Goal: Task Accomplishment & Management: Use online tool/utility

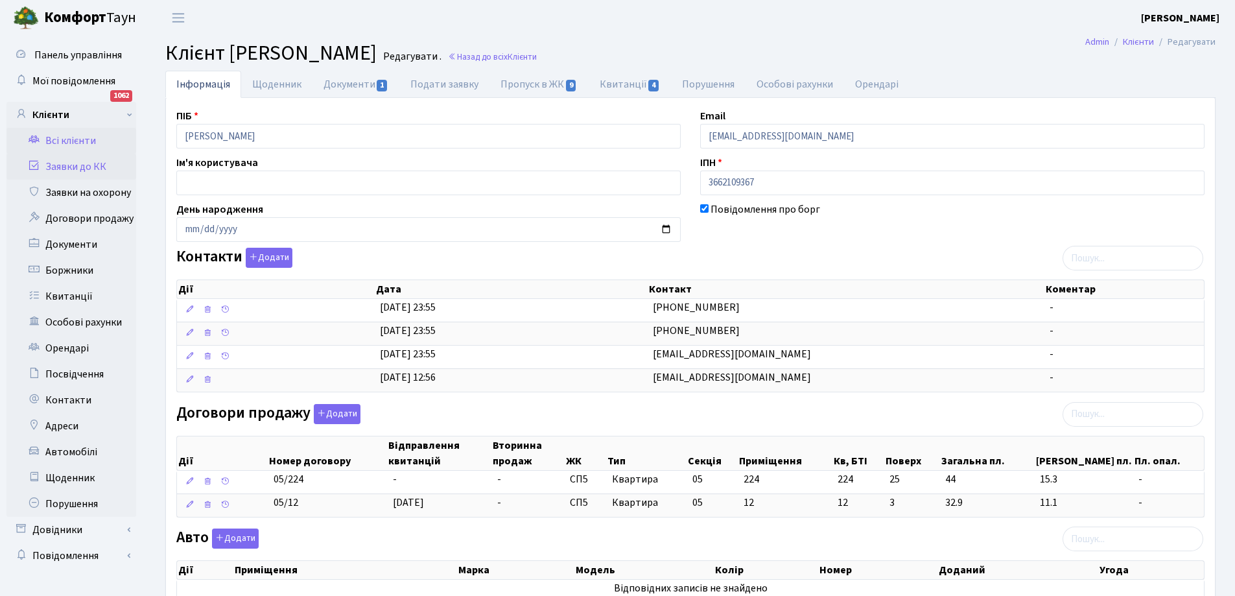
click at [64, 170] on link "Заявки до КК" at bounding box center [71, 167] width 130 height 26
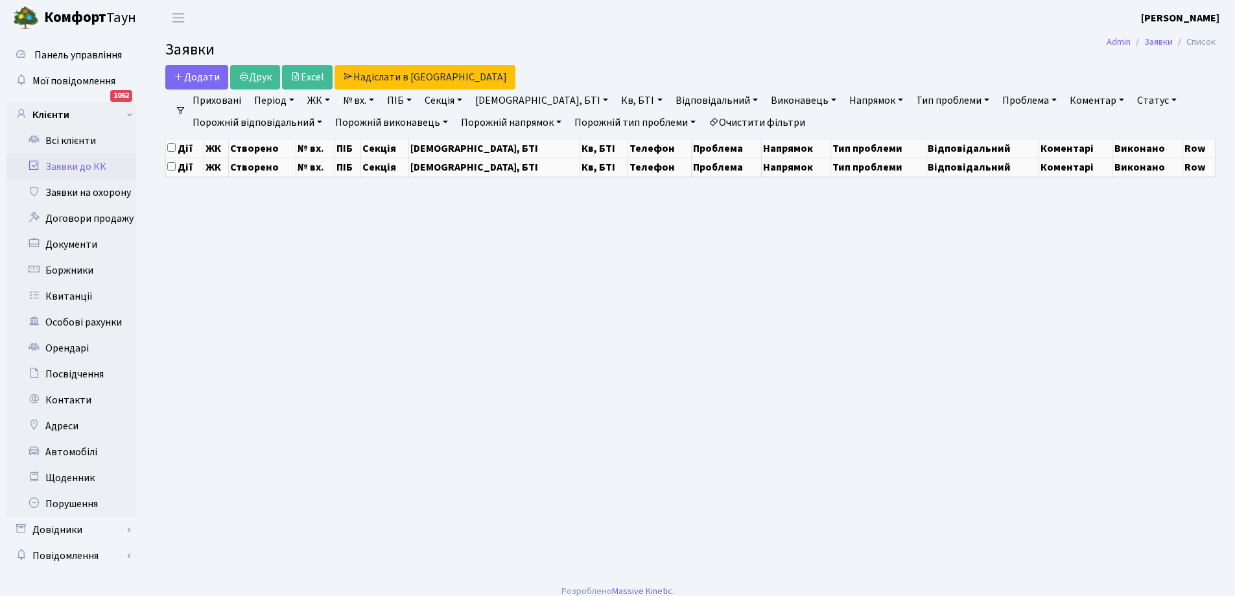
select select "25"
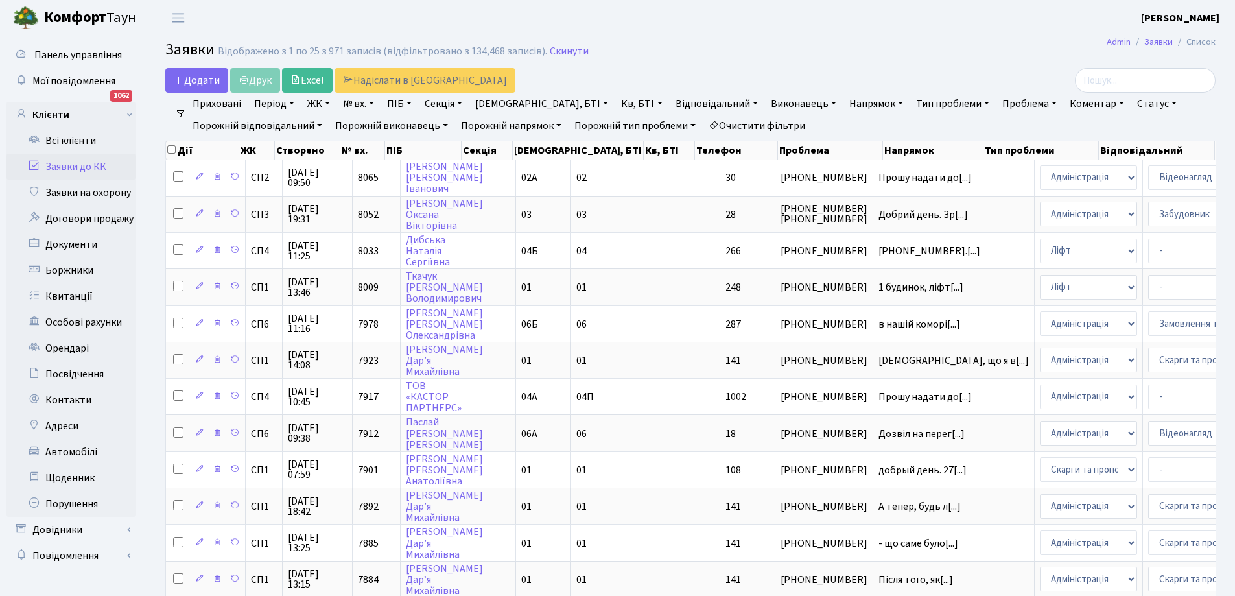
click at [1132, 102] on link "Статус" at bounding box center [1157, 104] width 50 height 22
click at [1132, 164] on link "Виконано" at bounding box center [1183, 163] width 102 height 20
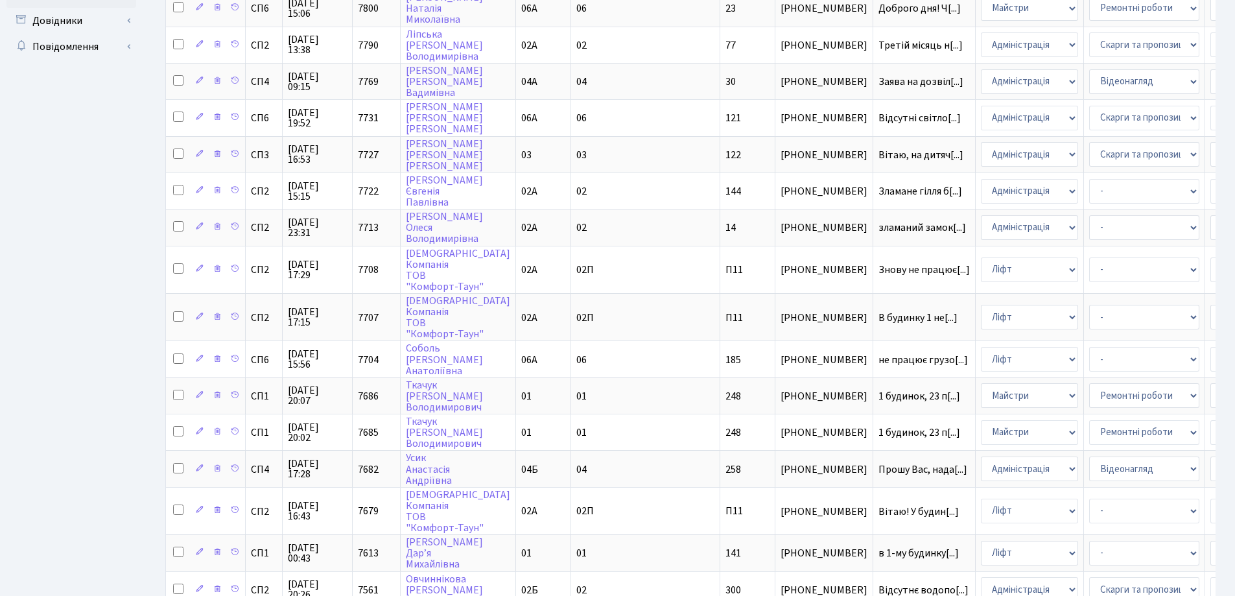
scroll to position [618, 0]
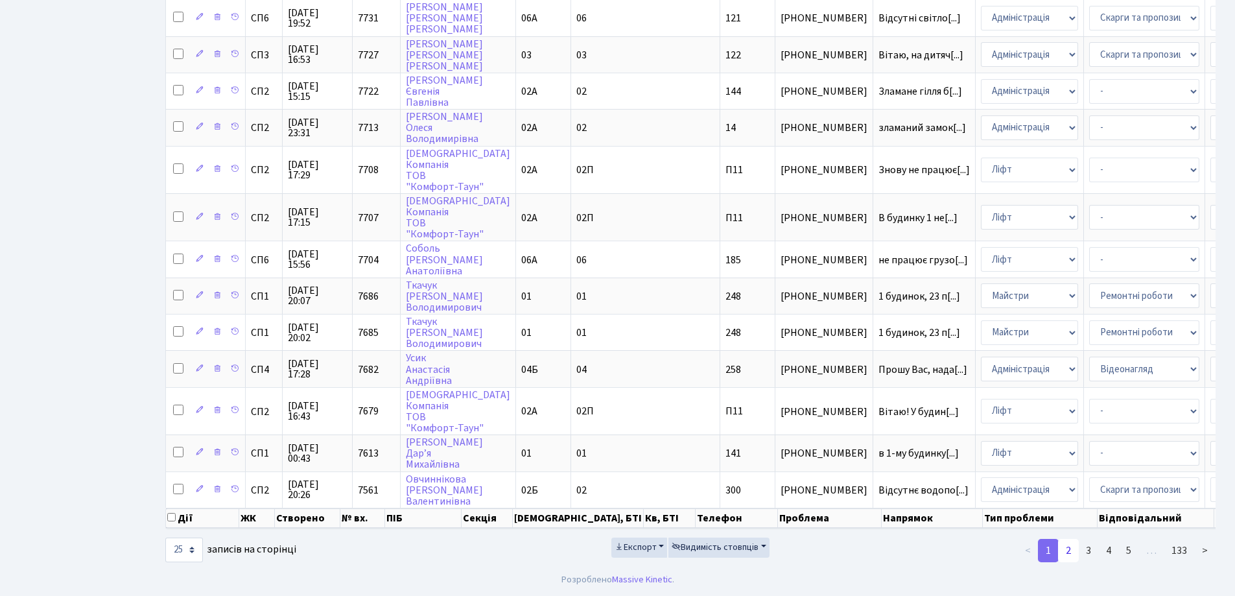
click at [1072, 551] on link "2" at bounding box center [1068, 550] width 21 height 23
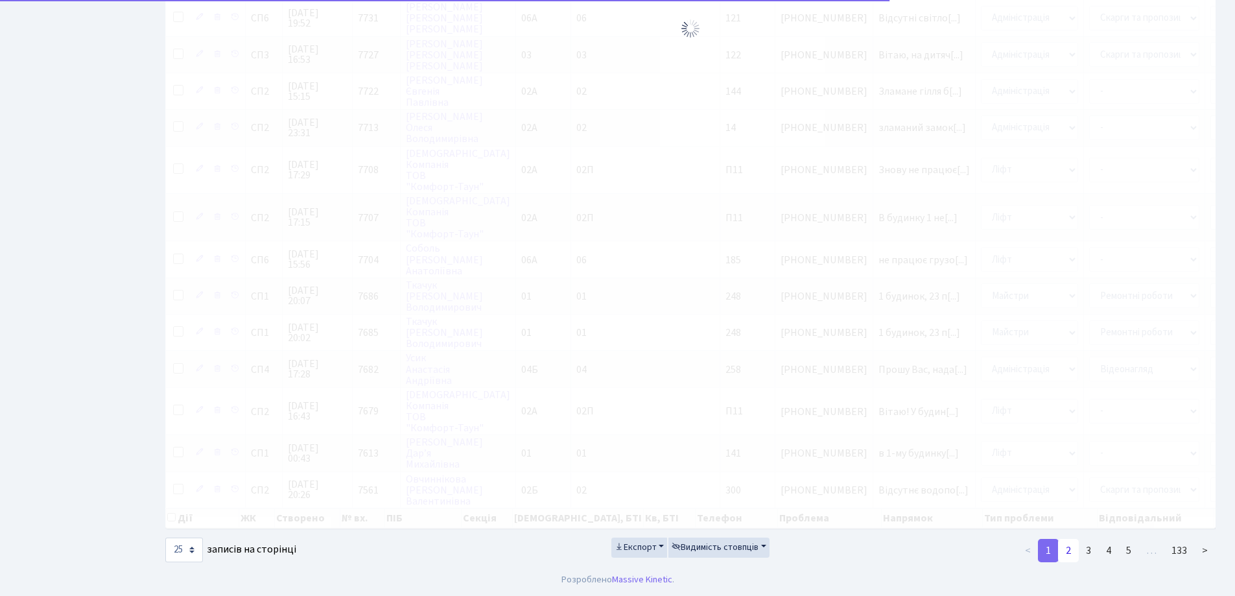
scroll to position [574, 0]
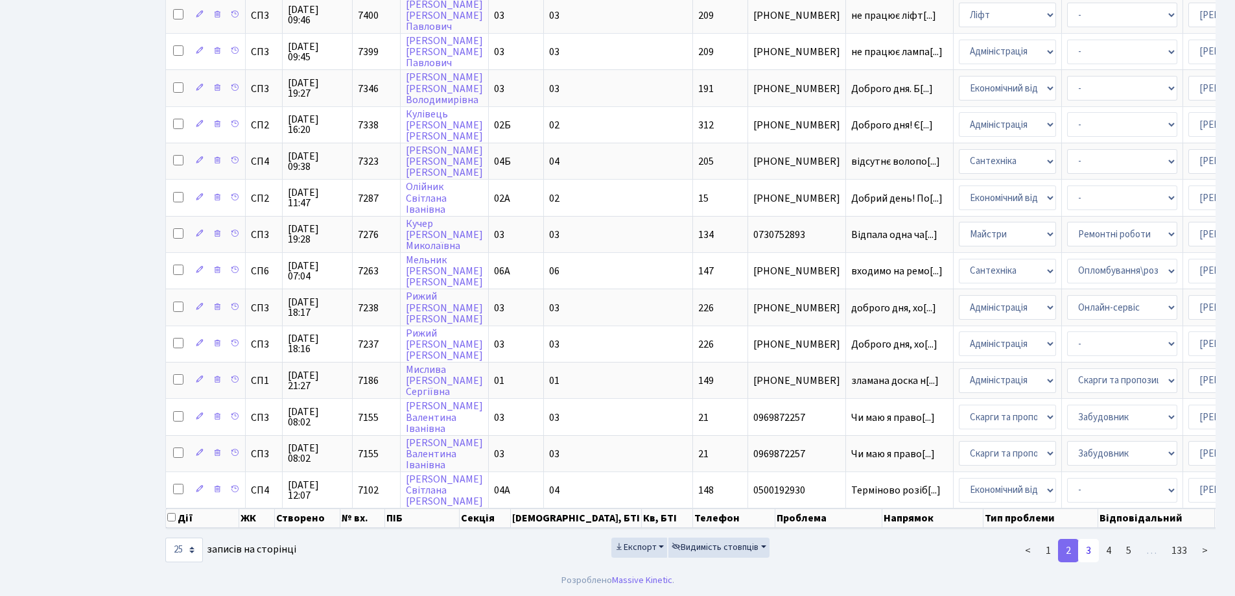
click at [1090, 550] on link "3" at bounding box center [1088, 550] width 21 height 23
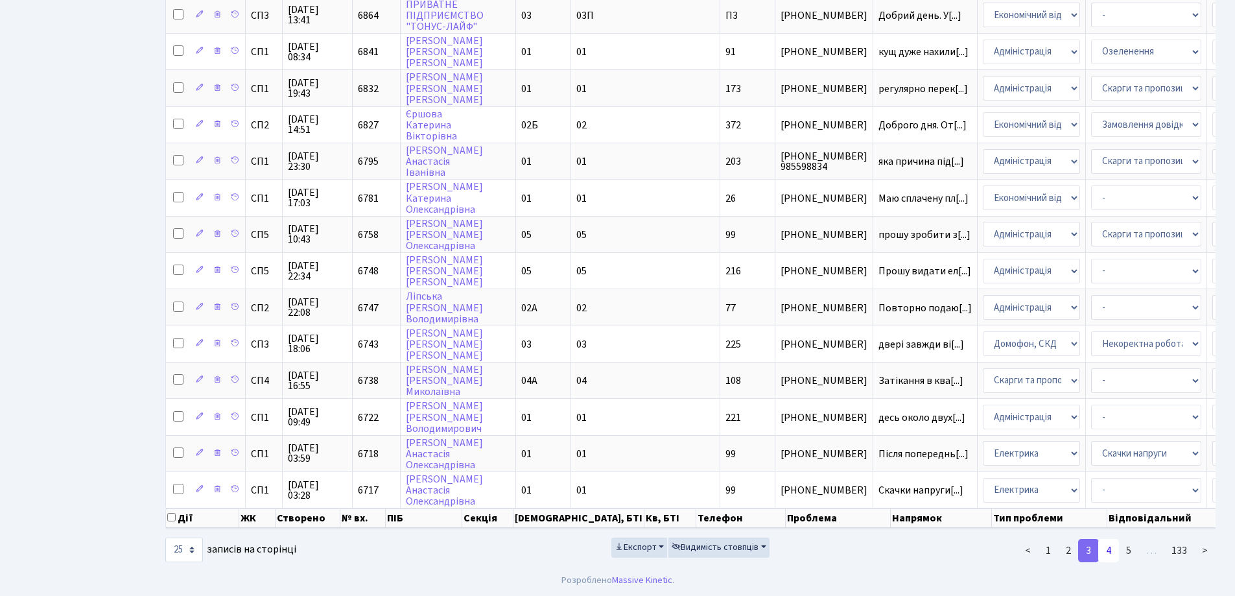
click at [1114, 556] on link "4" at bounding box center [1108, 550] width 21 height 23
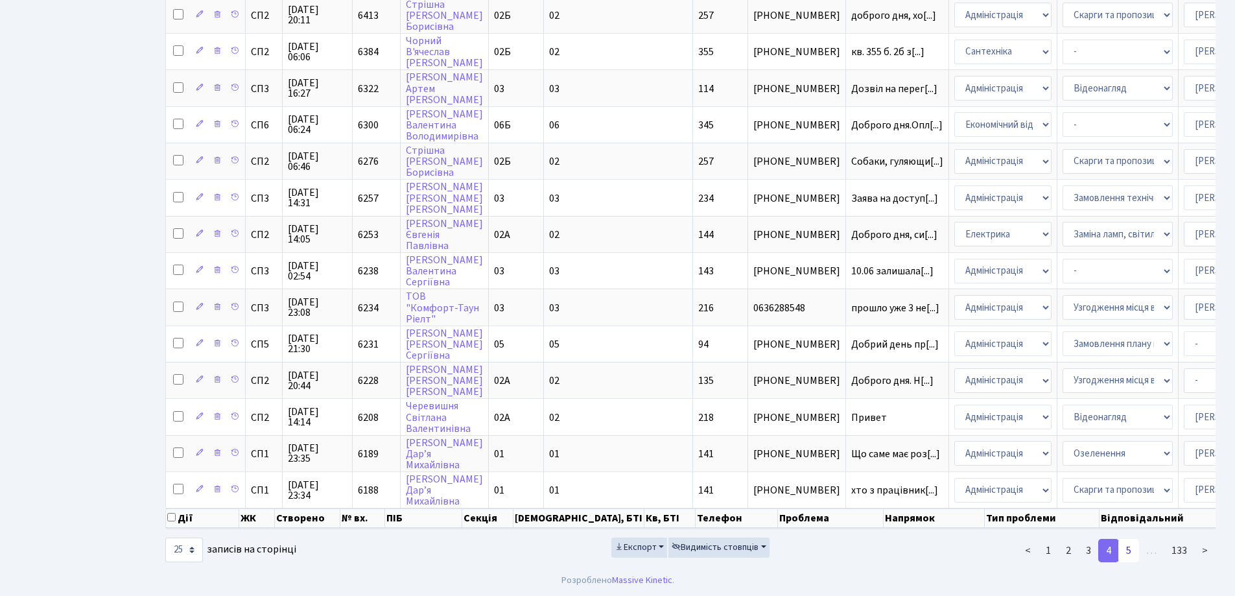
click at [1130, 548] on link "5" at bounding box center [1128, 550] width 21 height 23
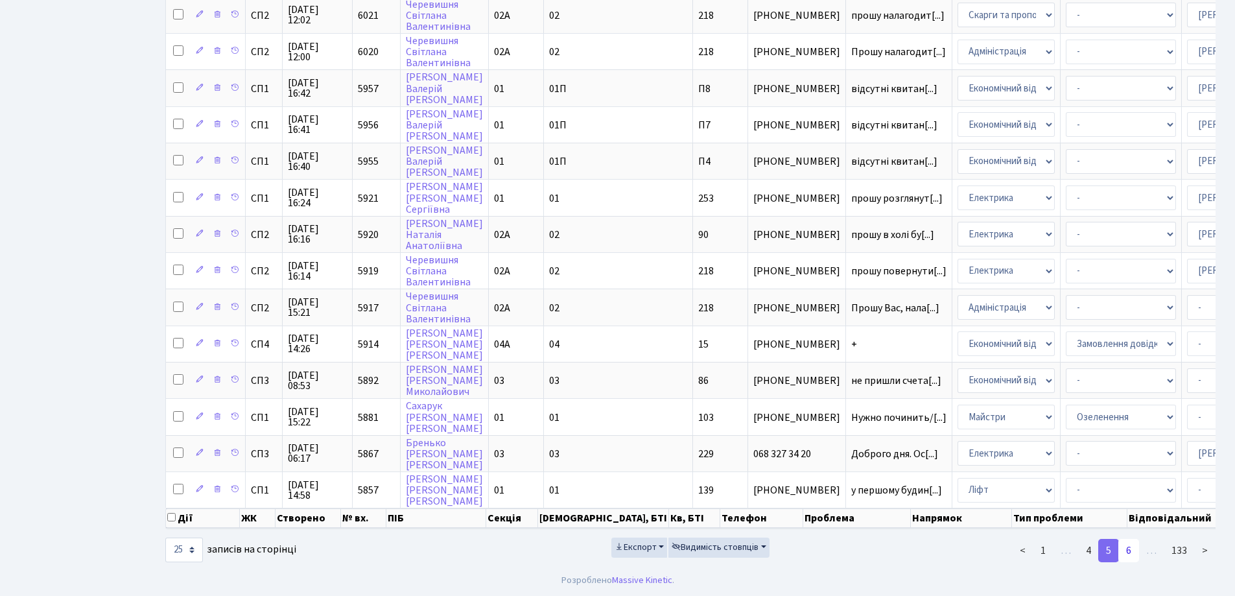
click at [1134, 554] on link "6" at bounding box center [1128, 550] width 21 height 23
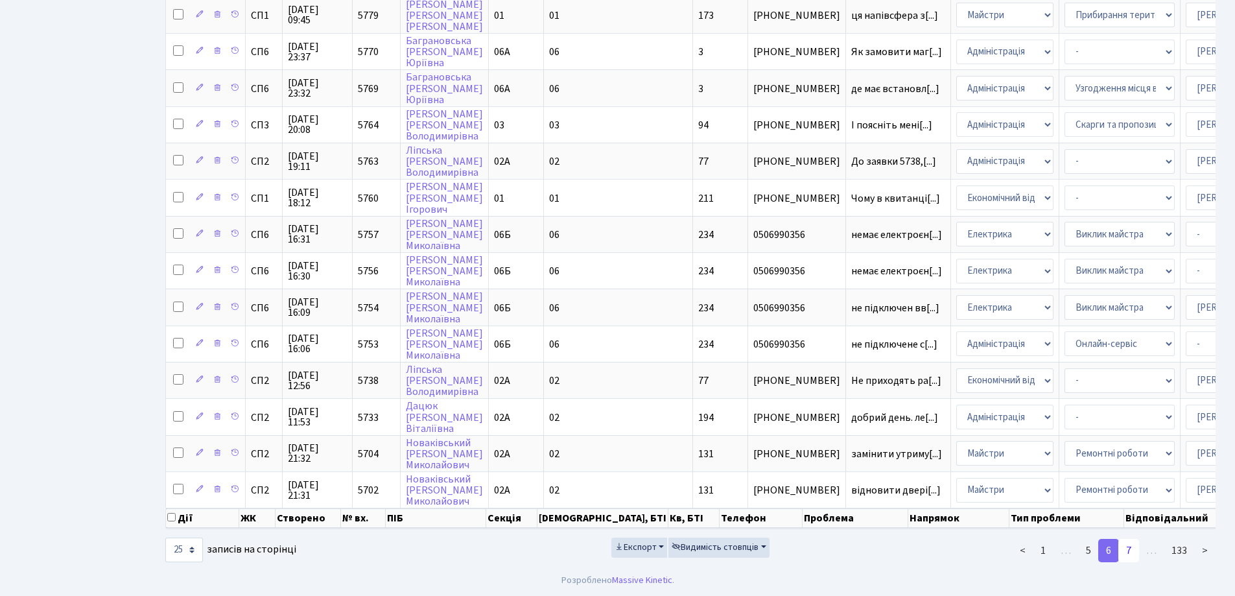
click at [1135, 554] on link "7" at bounding box center [1128, 550] width 21 height 23
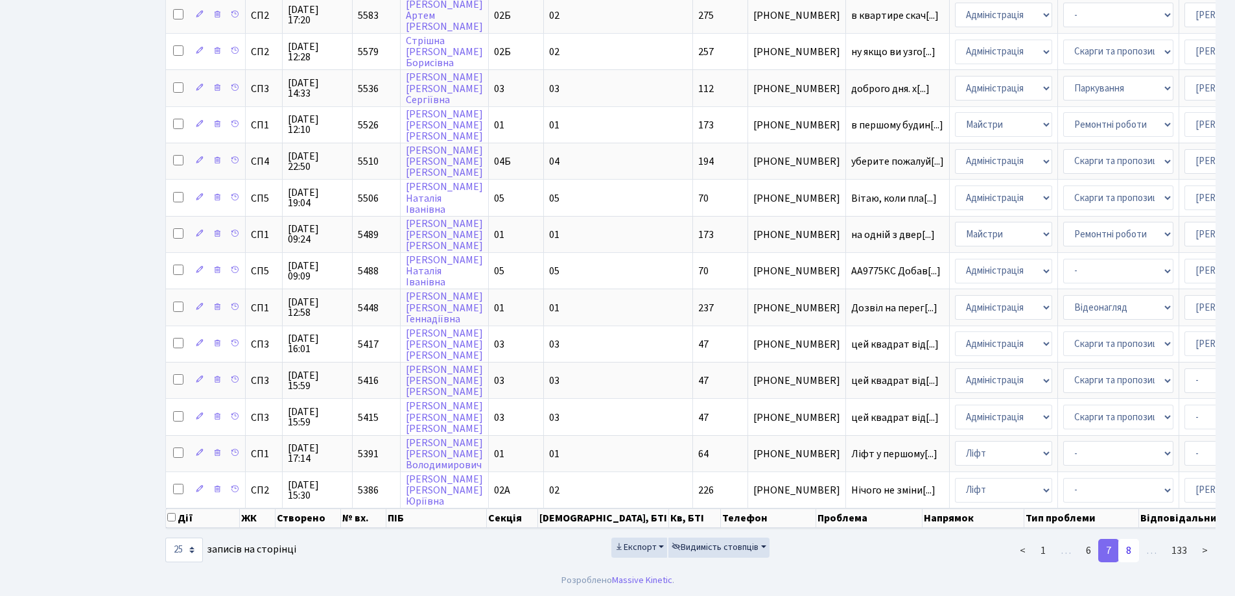
click at [1132, 553] on link "8" at bounding box center [1128, 550] width 21 height 23
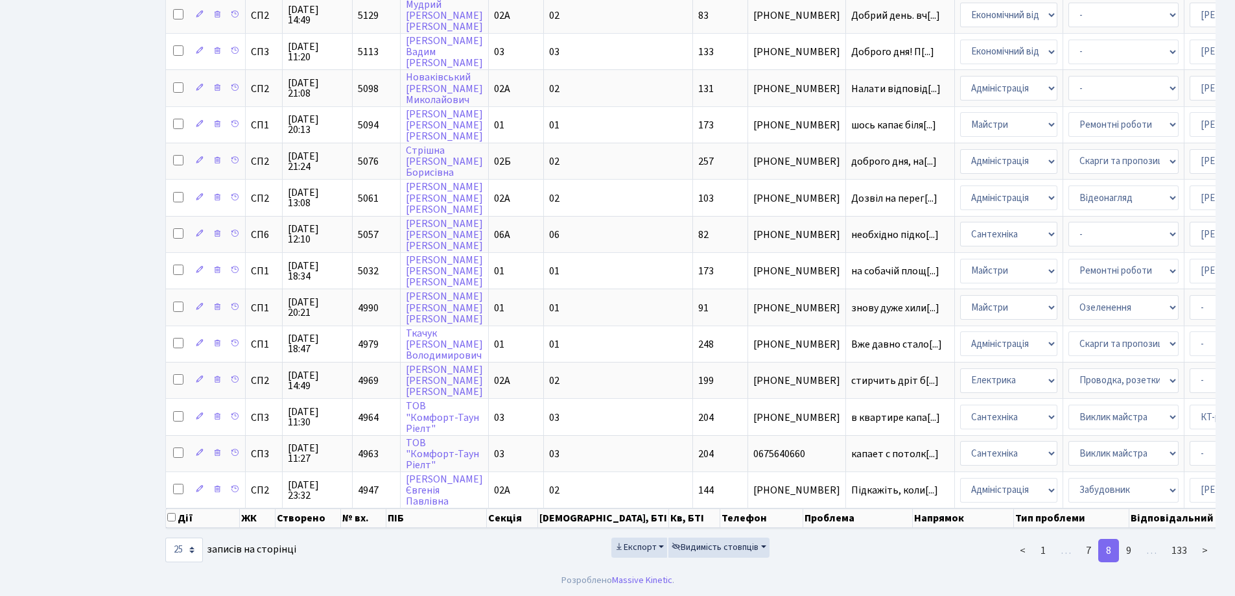
click at [1132, 553] on link "9" at bounding box center [1128, 550] width 21 height 23
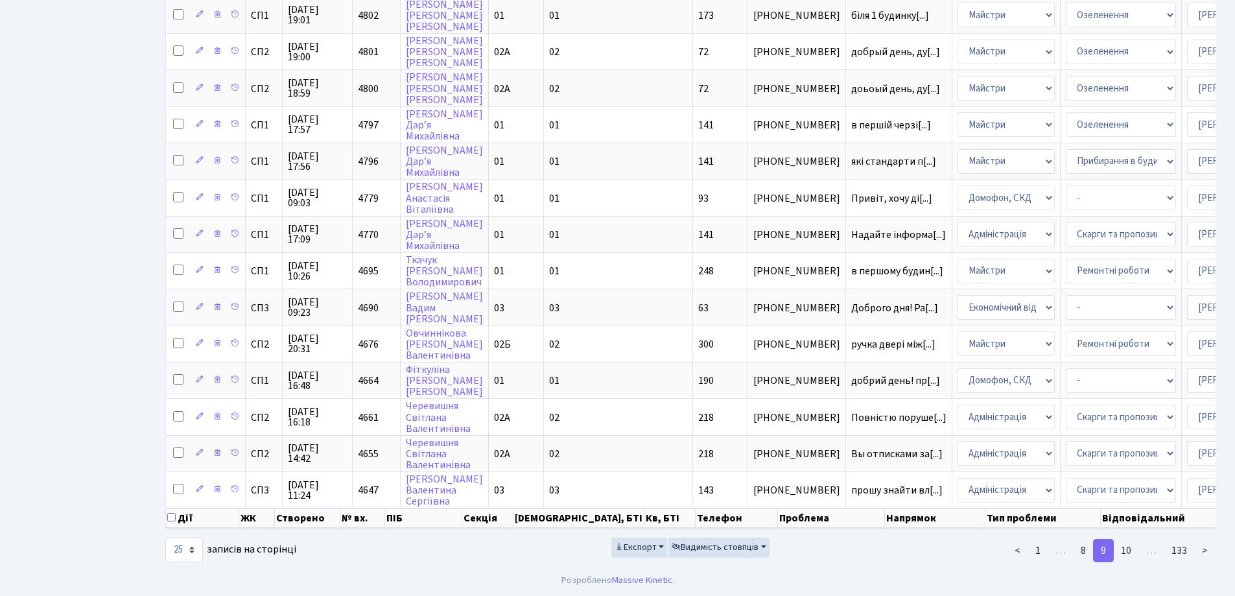
click at [1132, 553] on link "10" at bounding box center [1126, 550] width 26 height 23
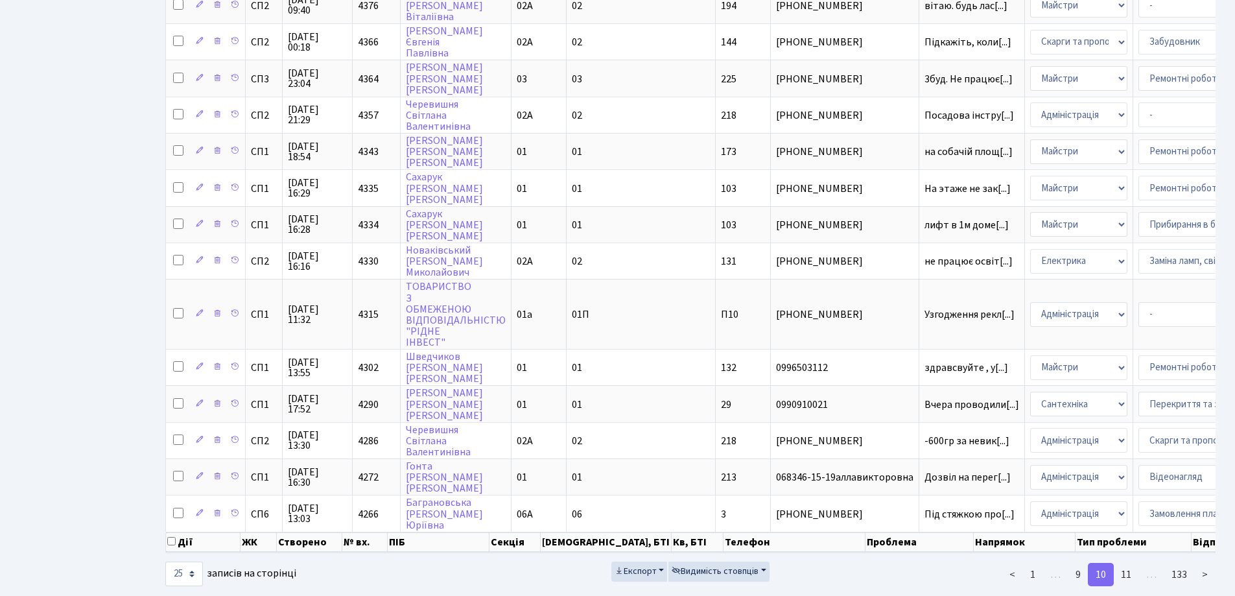
scroll to position [607, 0]
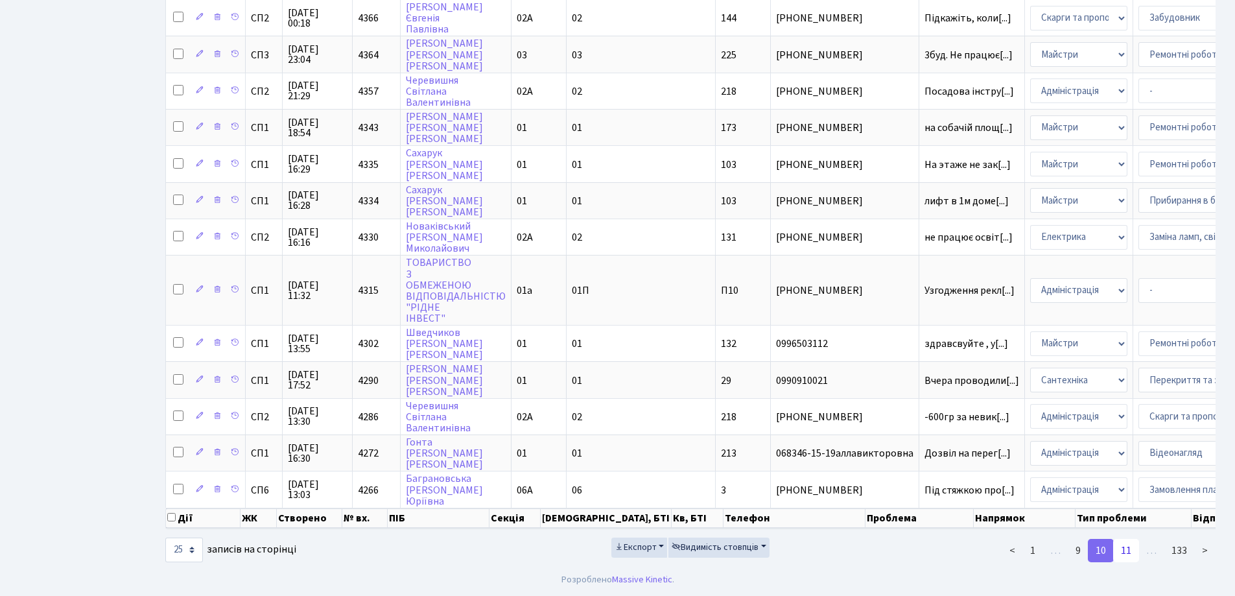
click at [1129, 551] on link "11" at bounding box center [1126, 550] width 26 height 23
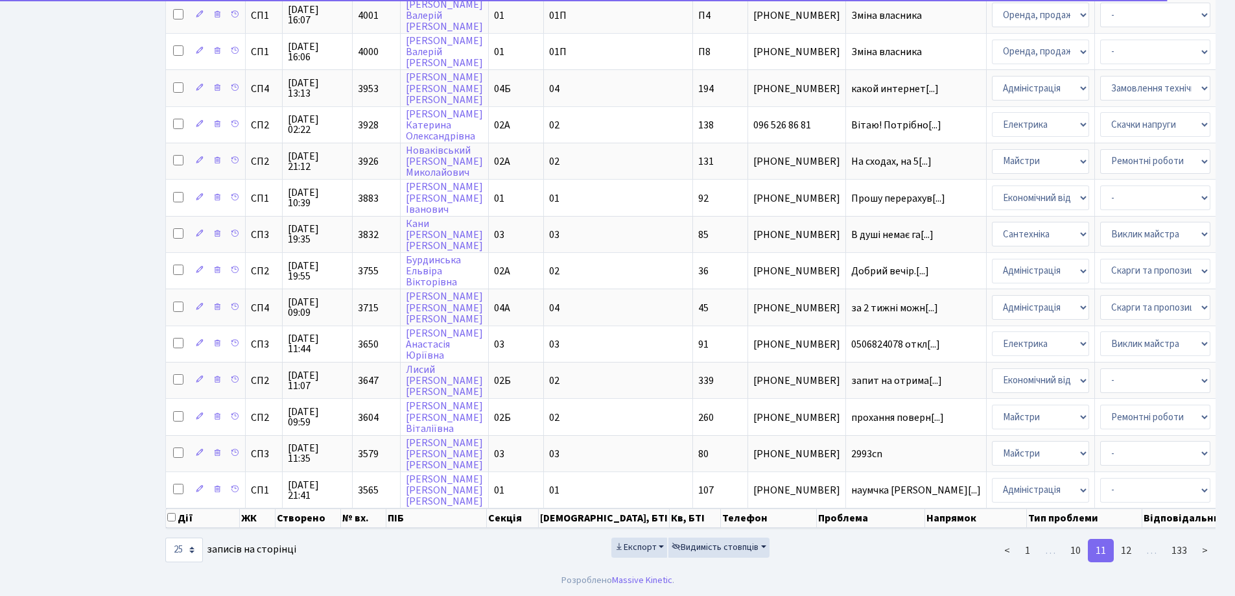
scroll to position [574, 0]
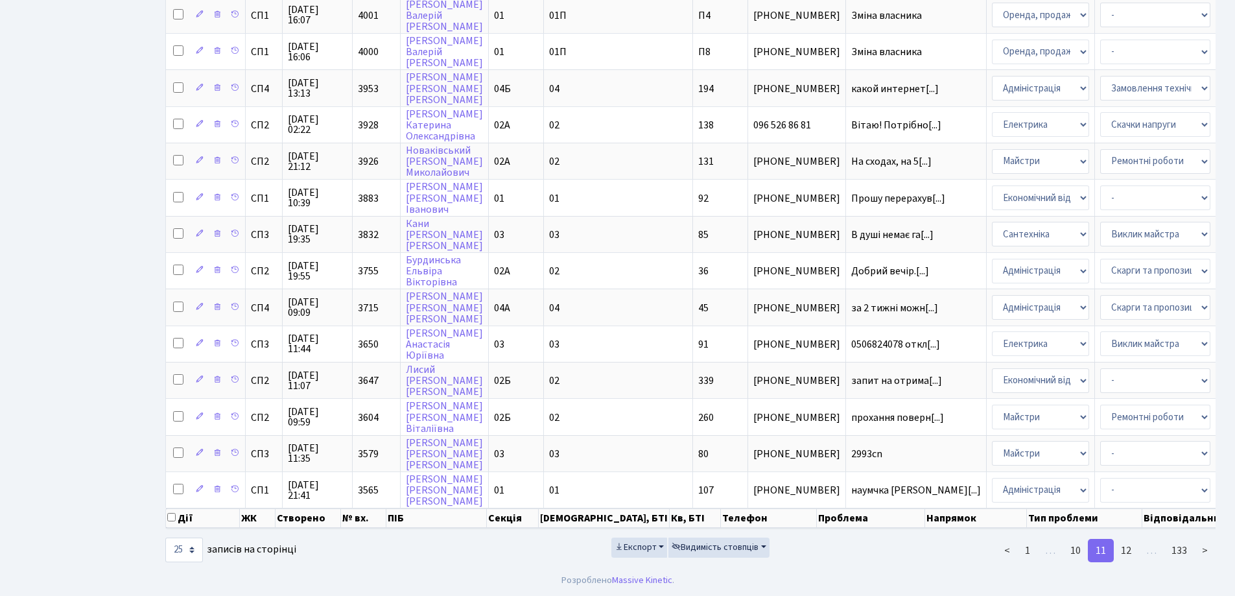
click at [1129, 551] on link "12" at bounding box center [1126, 550] width 26 height 23
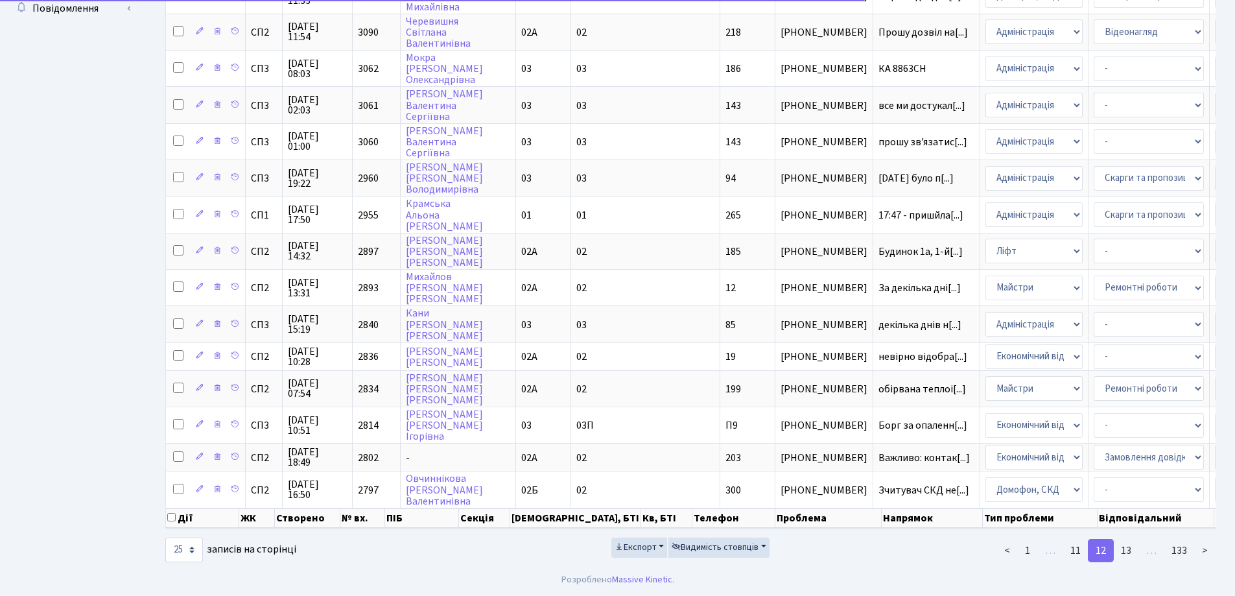
scroll to position [557, 0]
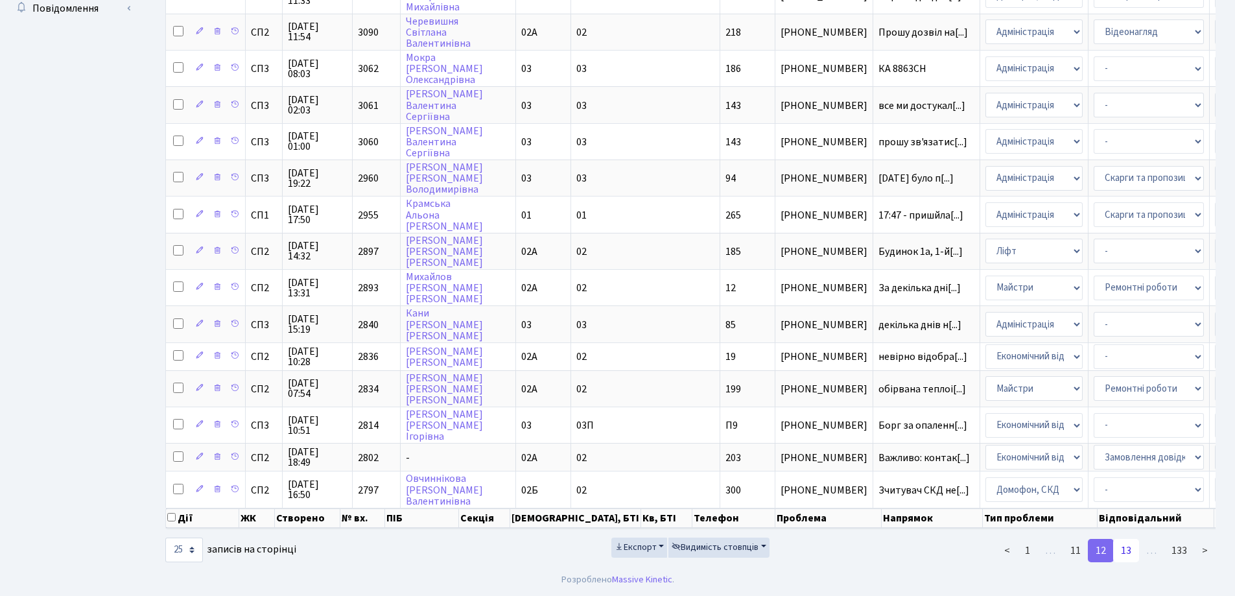
click at [1127, 550] on link "13" at bounding box center [1126, 550] width 26 height 23
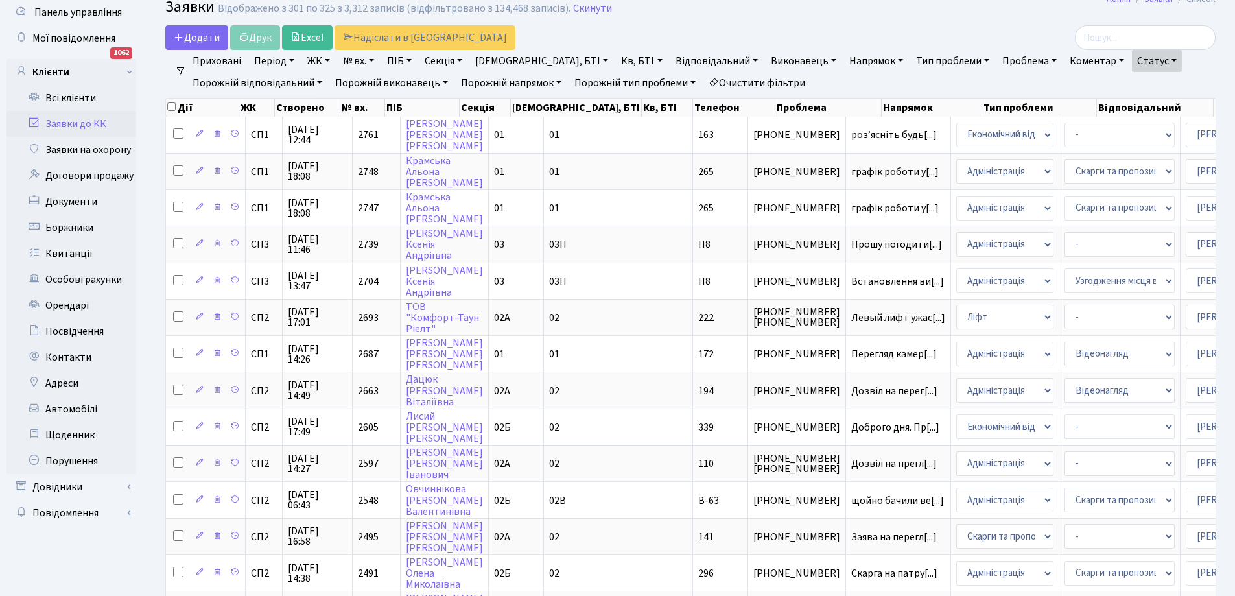
scroll to position [0, 0]
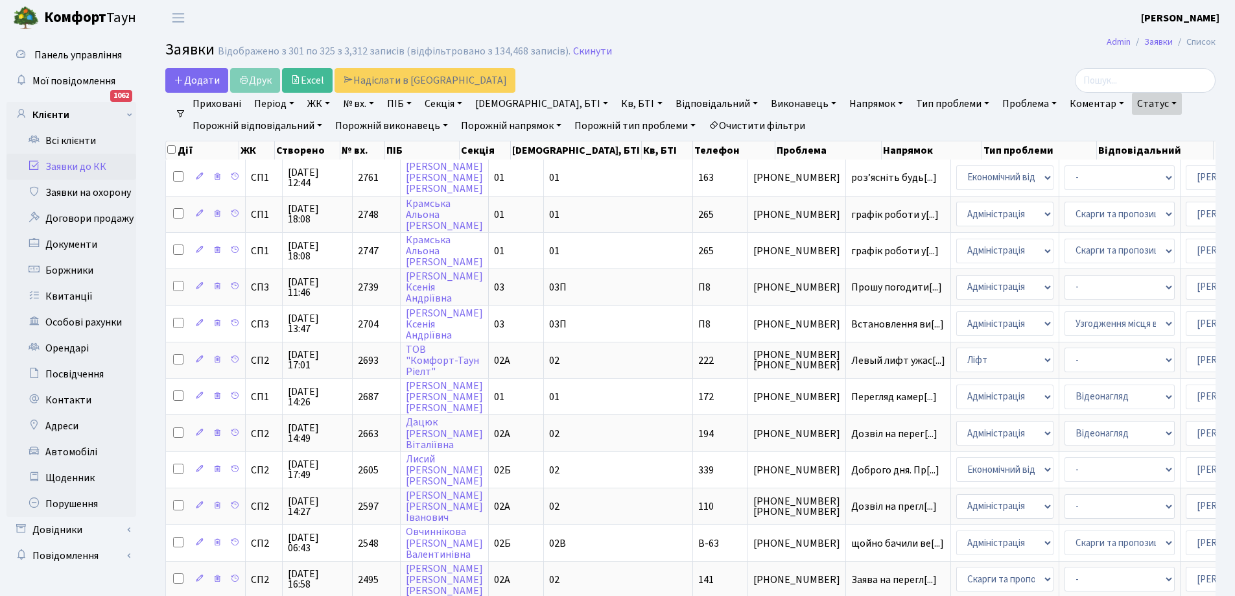
click at [1132, 104] on link "Статус" at bounding box center [1157, 104] width 50 height 22
click at [1132, 184] on link "Не виконано" at bounding box center [1183, 182] width 102 height 20
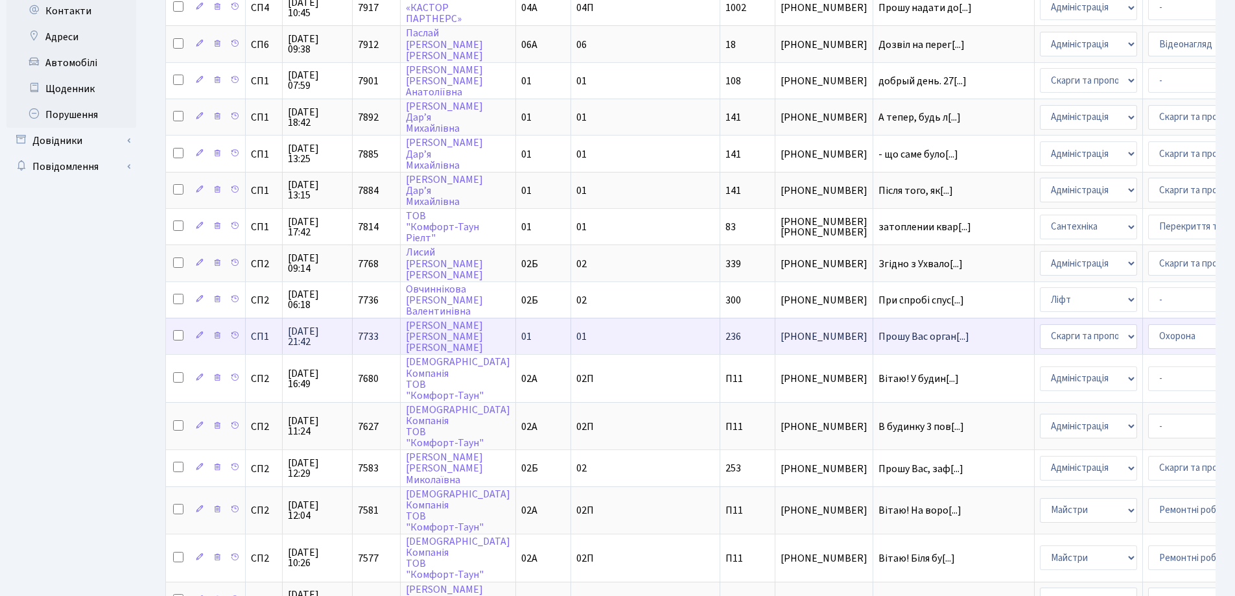
scroll to position [618, 0]
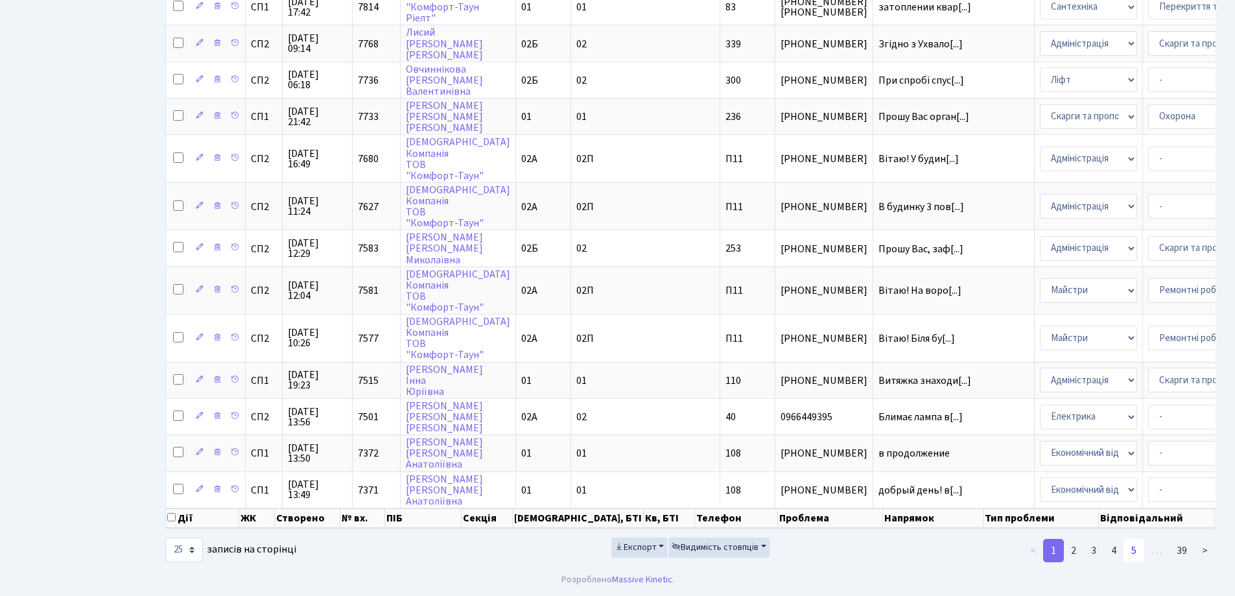
click at [1136, 548] on link "5" at bounding box center [1133, 550] width 21 height 23
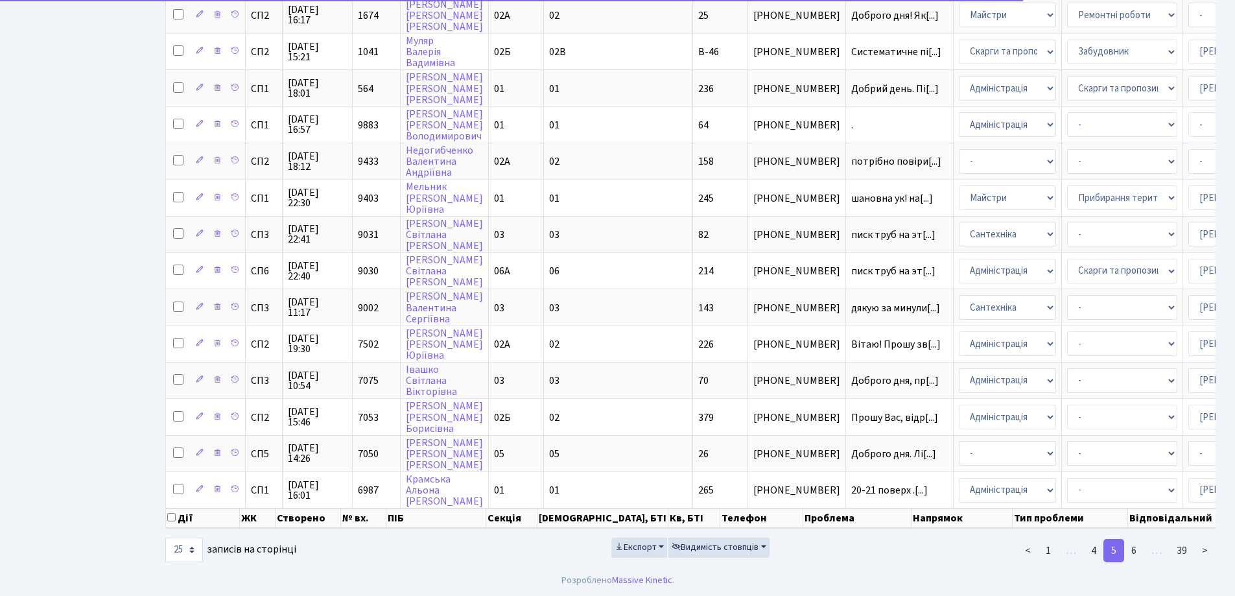
scroll to position [574, 0]
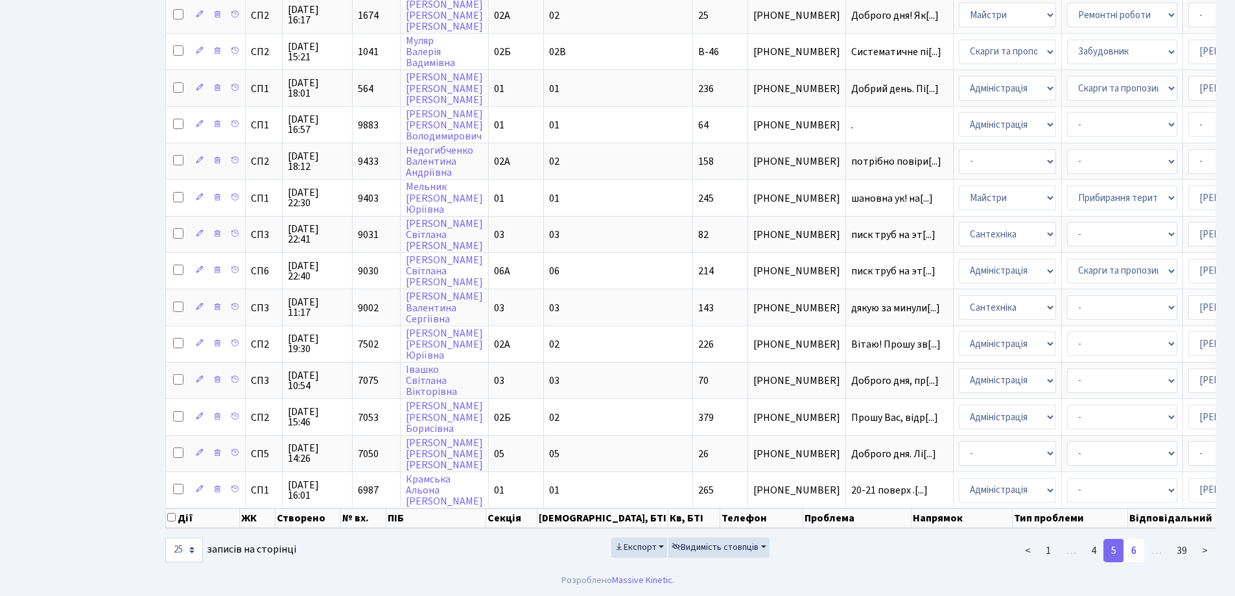
click at [1134, 545] on link "6" at bounding box center [1133, 550] width 21 height 23
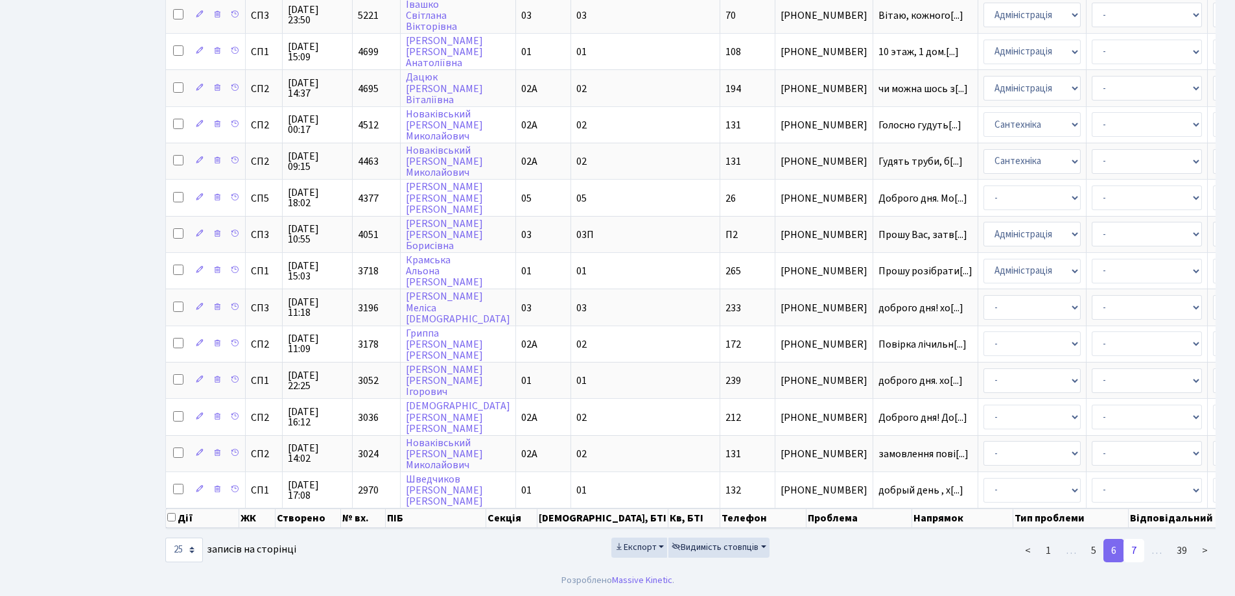
click at [1136, 557] on link "7" at bounding box center [1133, 550] width 21 height 23
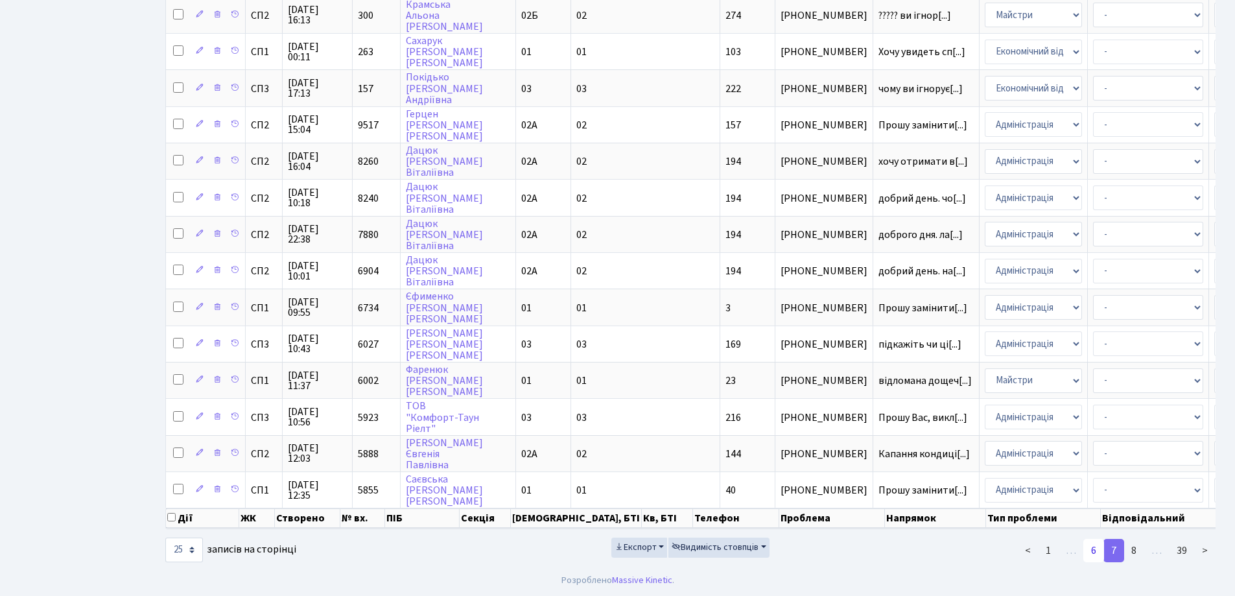
click at [1096, 548] on link "6" at bounding box center [1093, 550] width 21 height 23
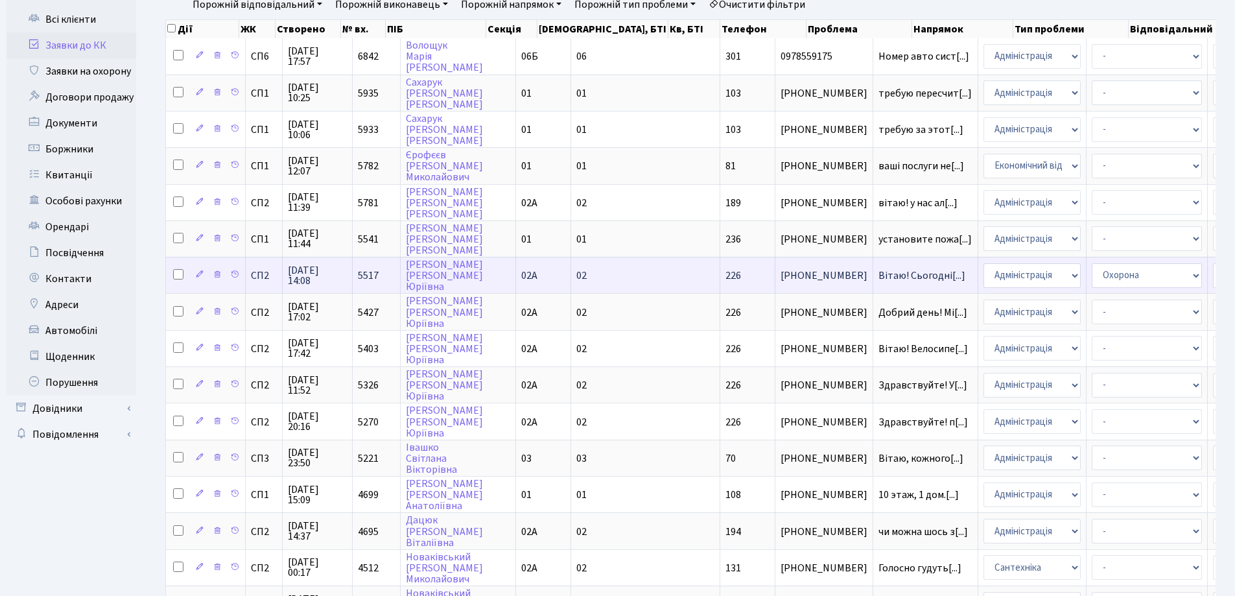
scroll to position [0, 0]
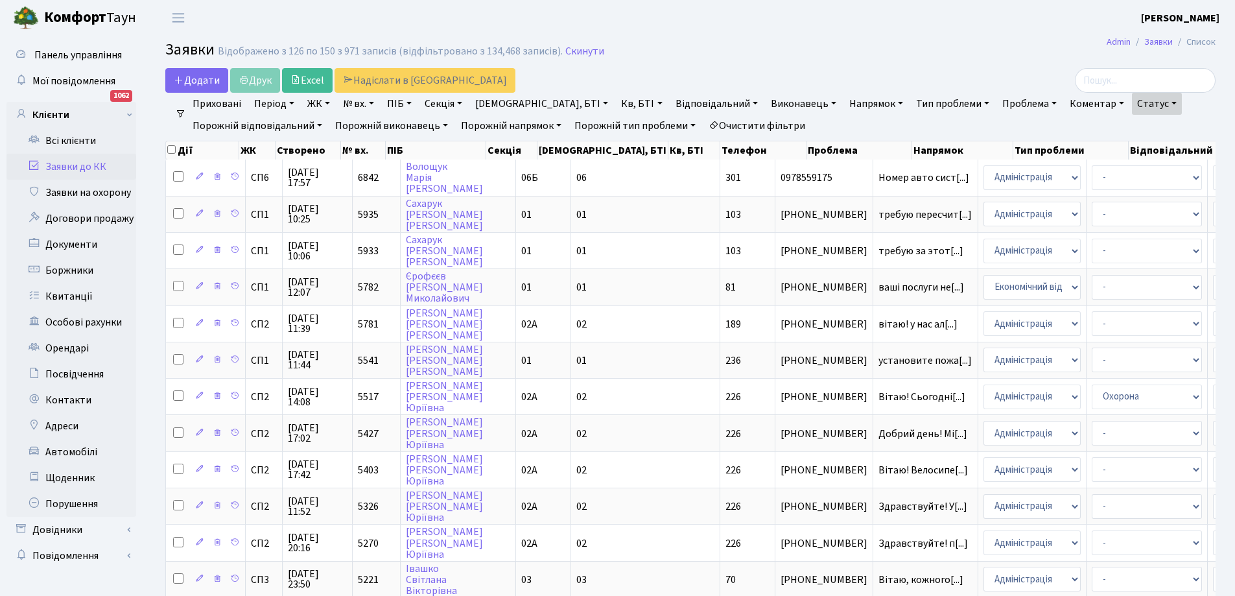
click at [1132, 107] on link "Статус" at bounding box center [1157, 104] width 50 height 22
click at [1132, 165] on link "Виконано" at bounding box center [1183, 163] width 102 height 20
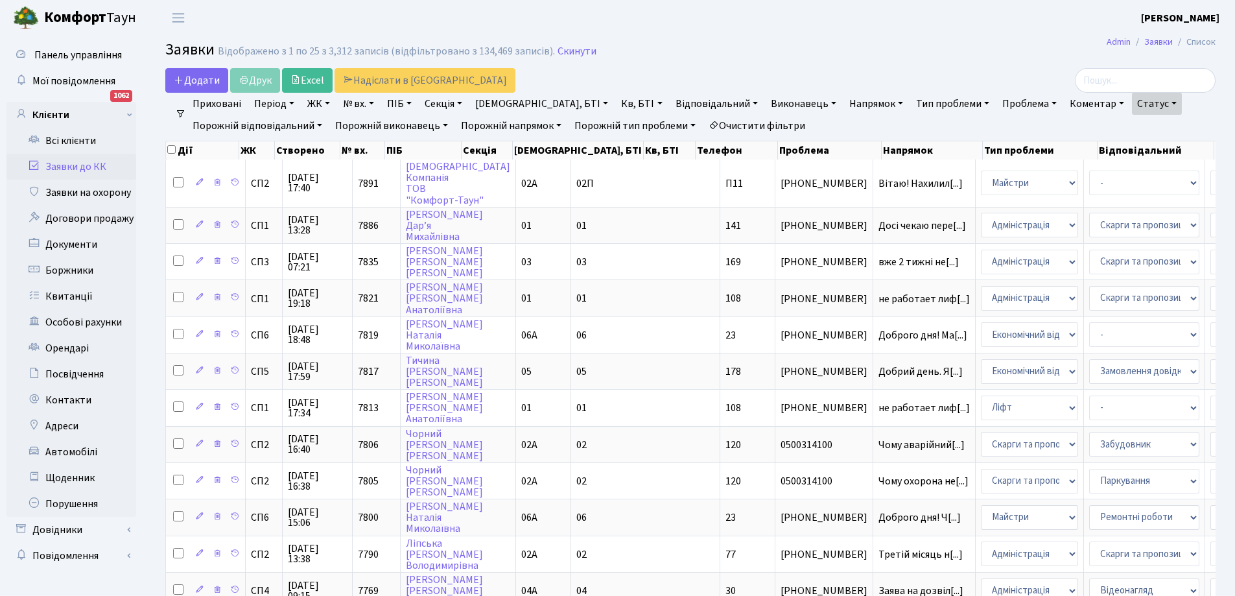
click at [363, 106] on link "№ вх." at bounding box center [358, 104] width 41 height 22
type input "2620"
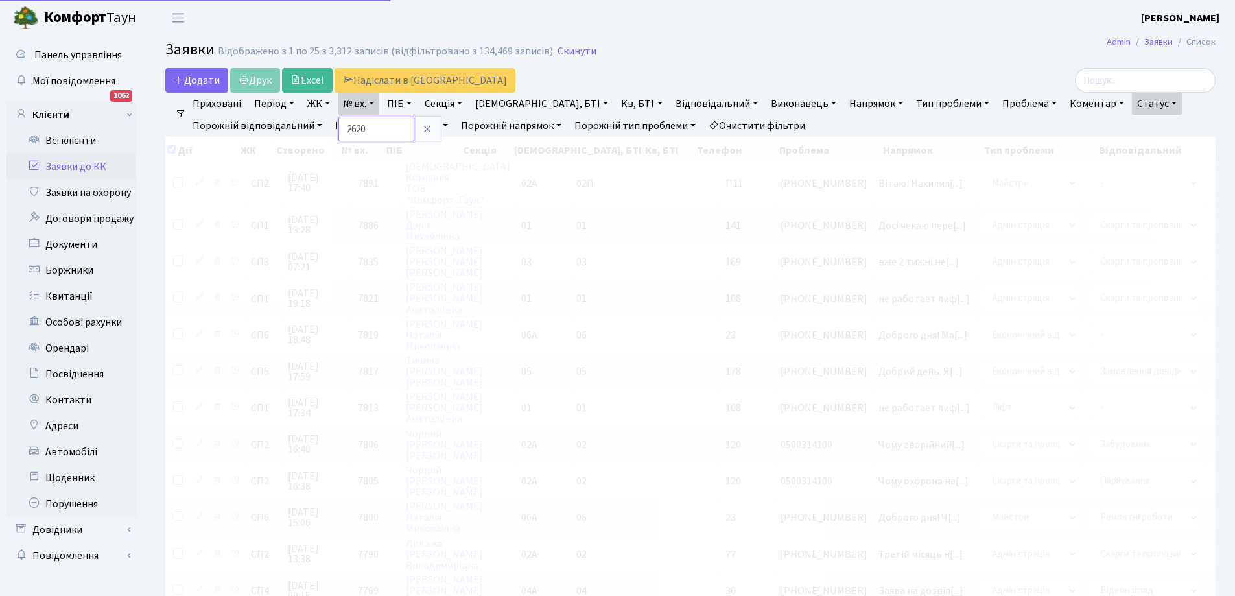
checkbox input "true"
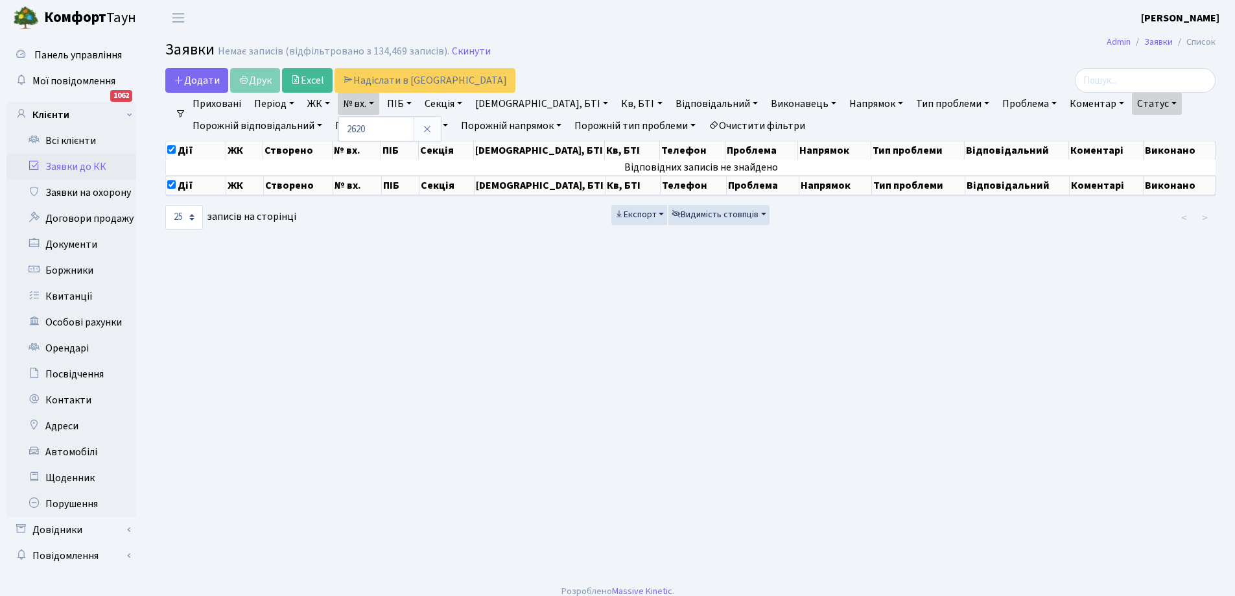
click at [1132, 100] on link "Статус" at bounding box center [1157, 104] width 50 height 22
click at [1132, 178] on link "Не виконано" at bounding box center [1183, 182] width 102 height 20
click at [379, 105] on link "№ вх." at bounding box center [358, 104] width 41 height 22
type input "2620"
click at [73, 163] on link "Заявки до КК" at bounding box center [71, 167] width 130 height 26
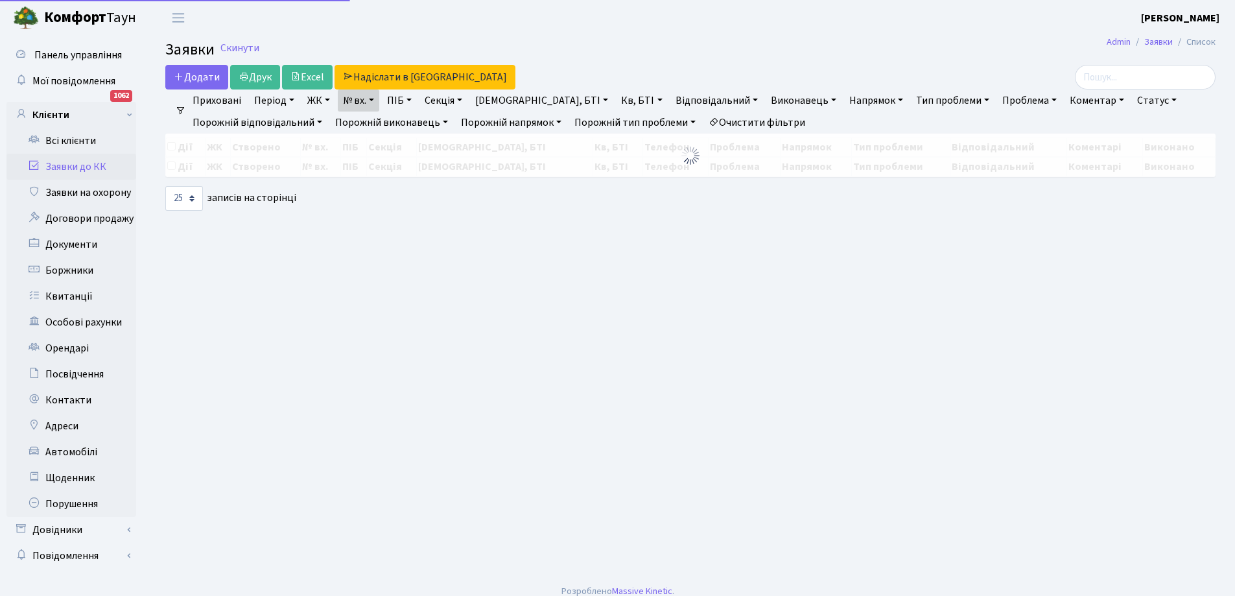
select select "25"
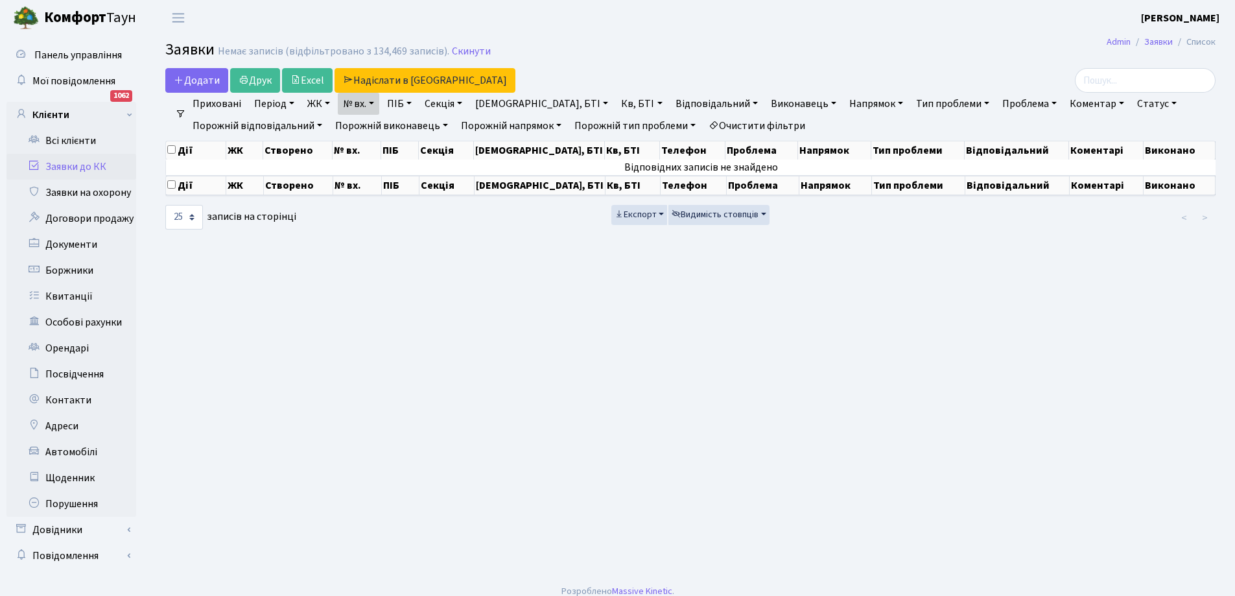
click at [379, 105] on link "№ вх." at bounding box center [358, 104] width 41 height 22
type input "0"
click at [72, 162] on link "Заявки до КК" at bounding box center [71, 167] width 130 height 26
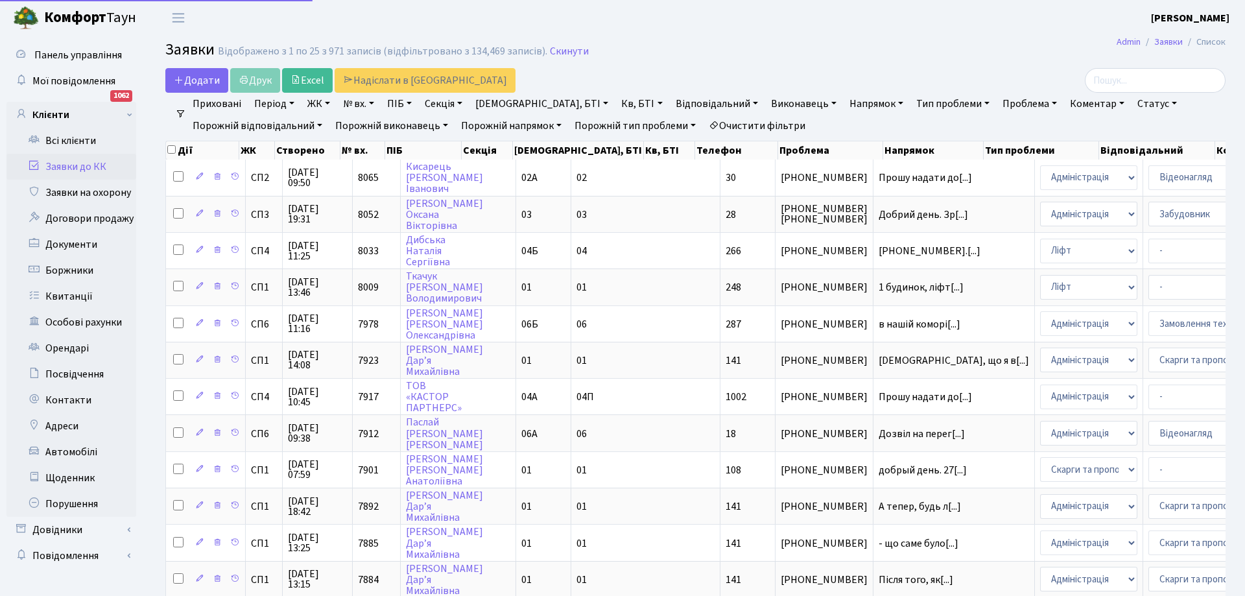
select select "25"
